Goal: Transaction & Acquisition: Purchase product/service

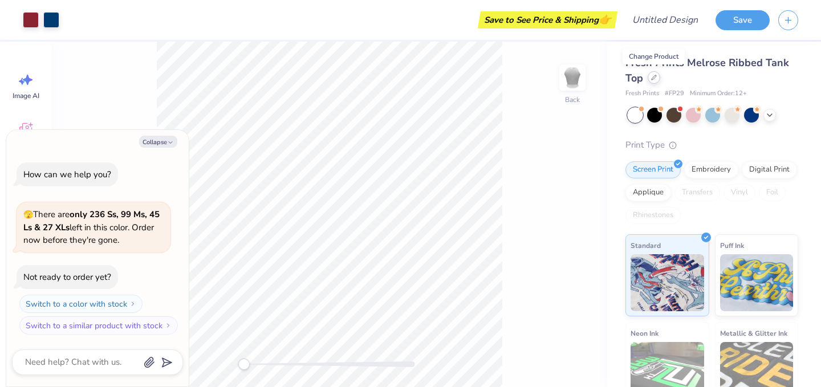
click at [652, 79] on icon at bounding box center [653, 77] width 5 height 5
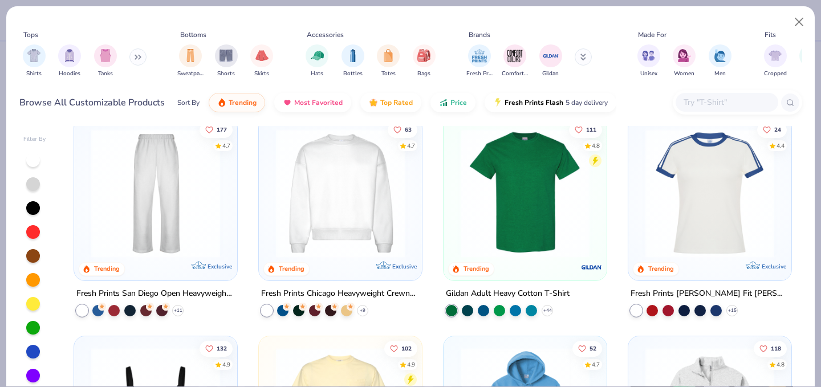
scroll to position [455, 0]
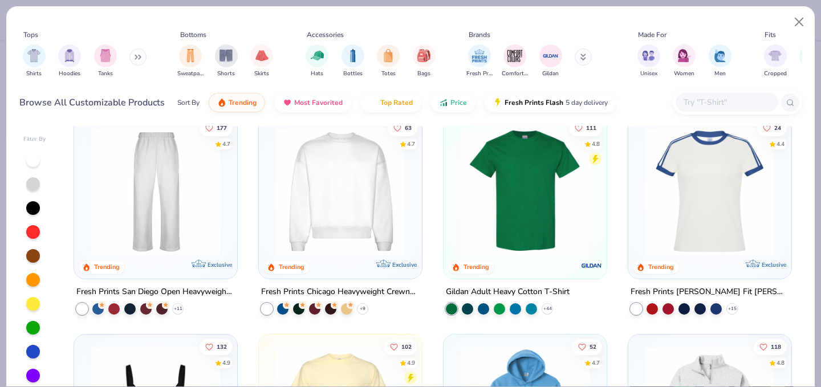
click at [373, 221] on img at bounding box center [340, 191] width 140 height 129
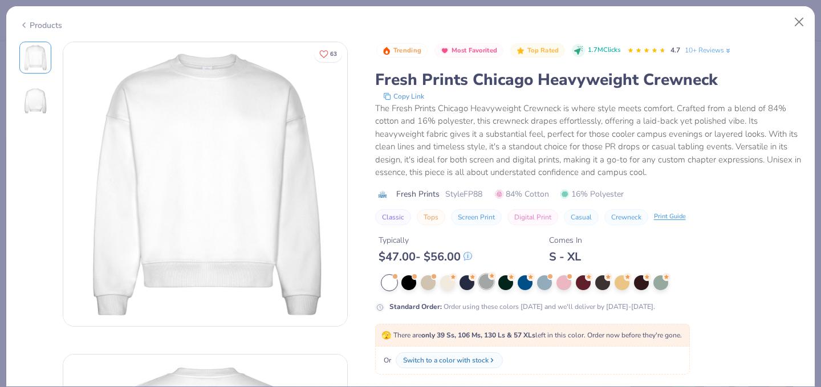
click at [486, 278] on div at bounding box center [486, 281] width 15 height 15
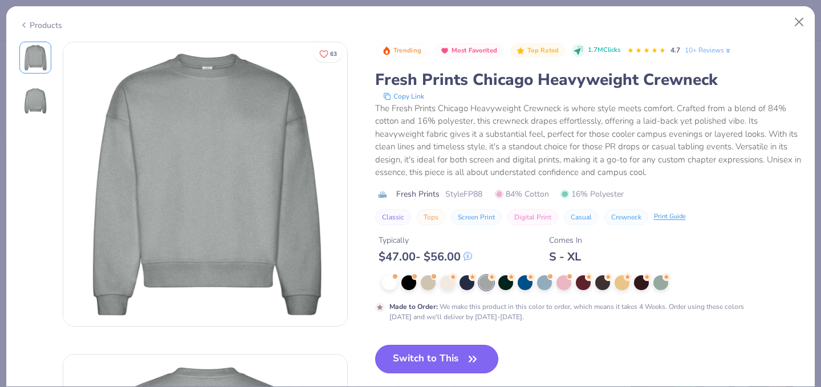
click at [434, 350] on button "Switch to This" at bounding box center [437, 359] width 124 height 28
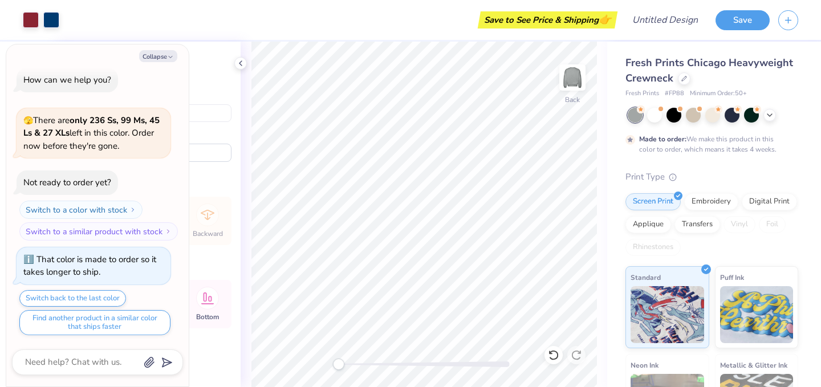
type textarea "x"
type input "10.08"
type input "3.21"
type input "5.74"
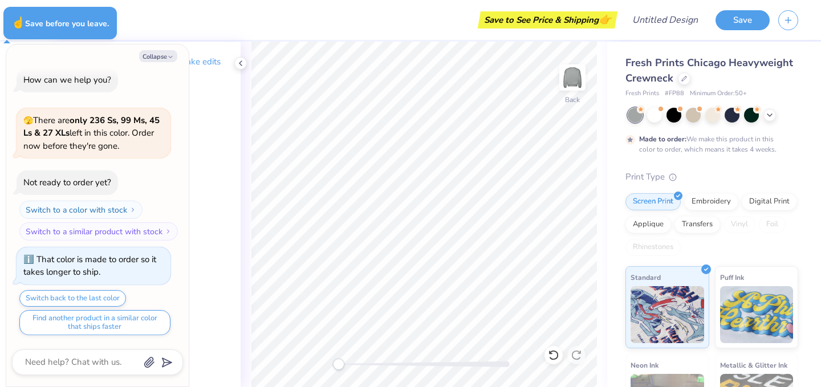
type textarea "x"
